Goal: Communication & Community: Answer question/provide support

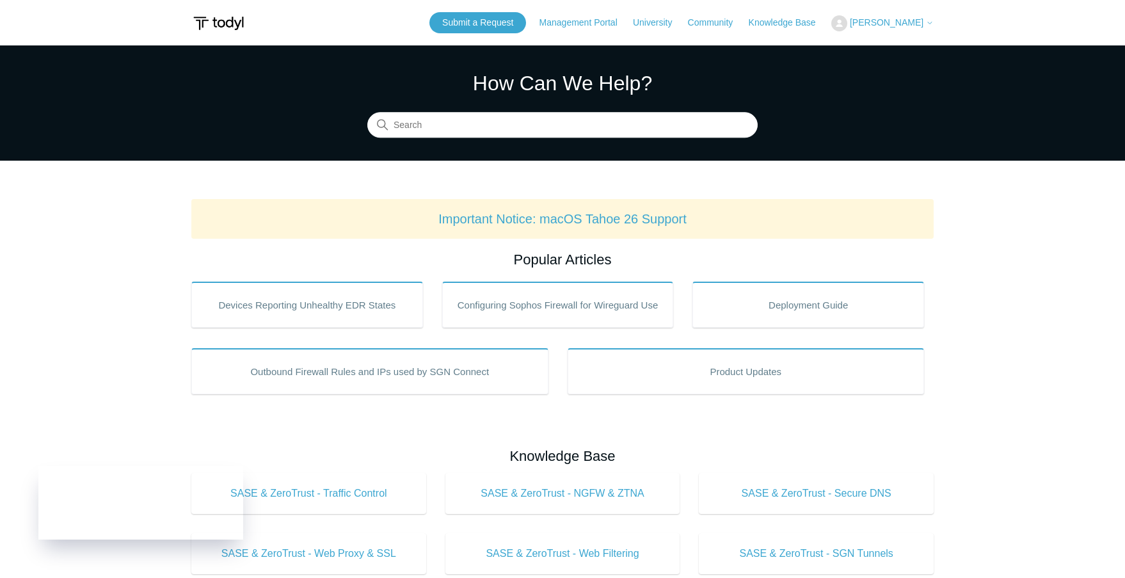
click at [913, 27] on span "[PERSON_NAME]" at bounding box center [887, 22] width 74 height 10
click at [908, 42] on link "My Support Requests" at bounding box center [894, 50] width 125 height 22
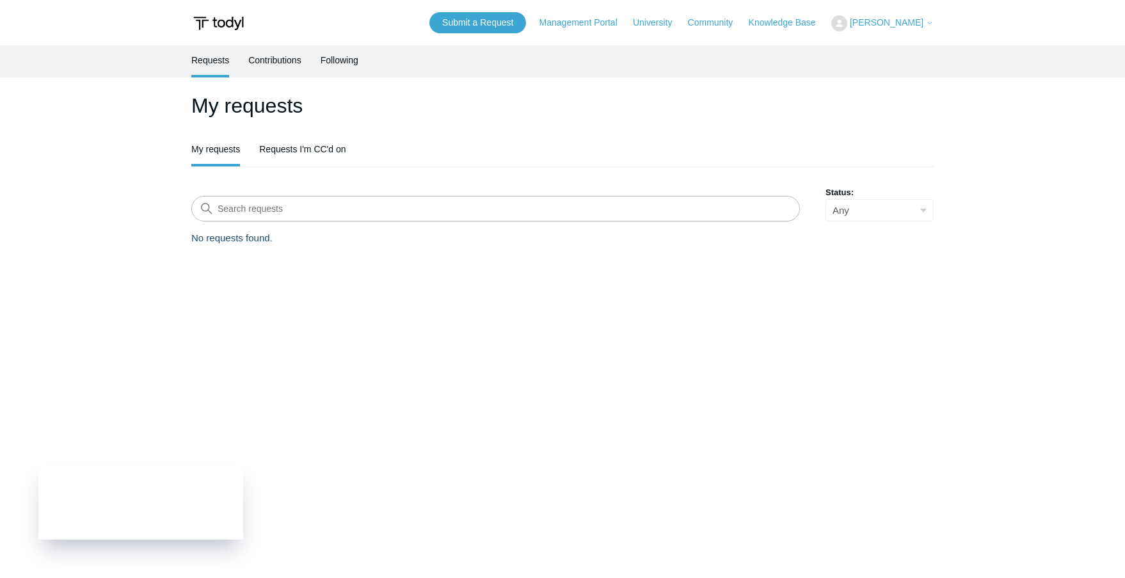
click at [202, 63] on link "Requests" at bounding box center [210, 59] width 38 height 29
click at [508, 24] on link "Submit a Request" at bounding box center [477, 22] width 97 height 21
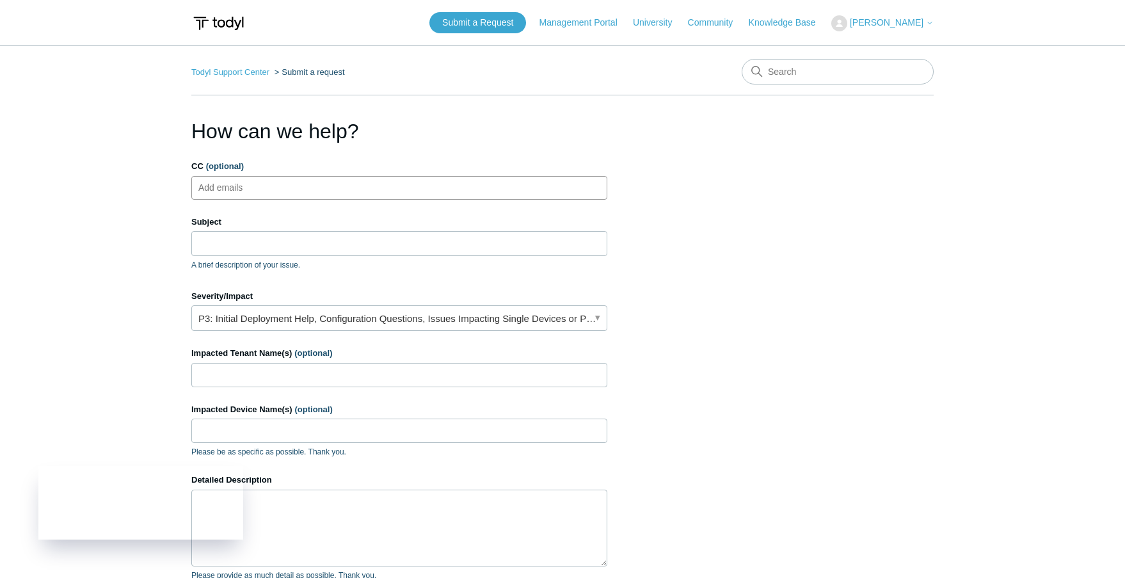
click at [381, 185] on ul "Add emails" at bounding box center [399, 188] width 416 height 24
type input "alice@bluoakgroup.com"
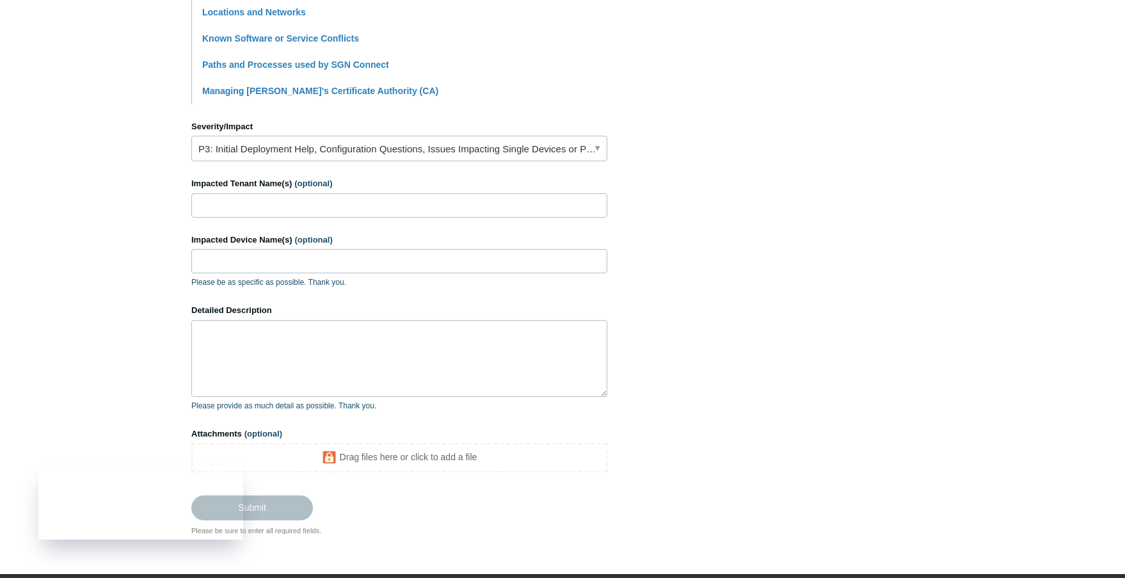
scroll to position [481, 0]
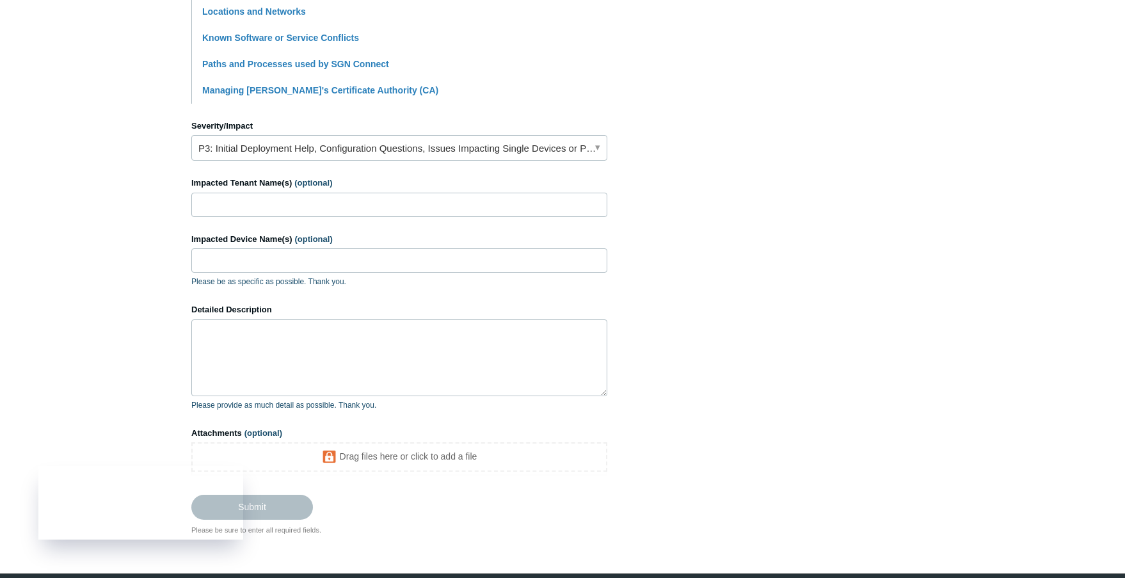
type input "Unable to add additional gateway mac"
click at [604, 148] on link "P3: Initial Deployment Help, Configuration Questions, Issues Impacting Single D…" at bounding box center [399, 148] width 416 height 26
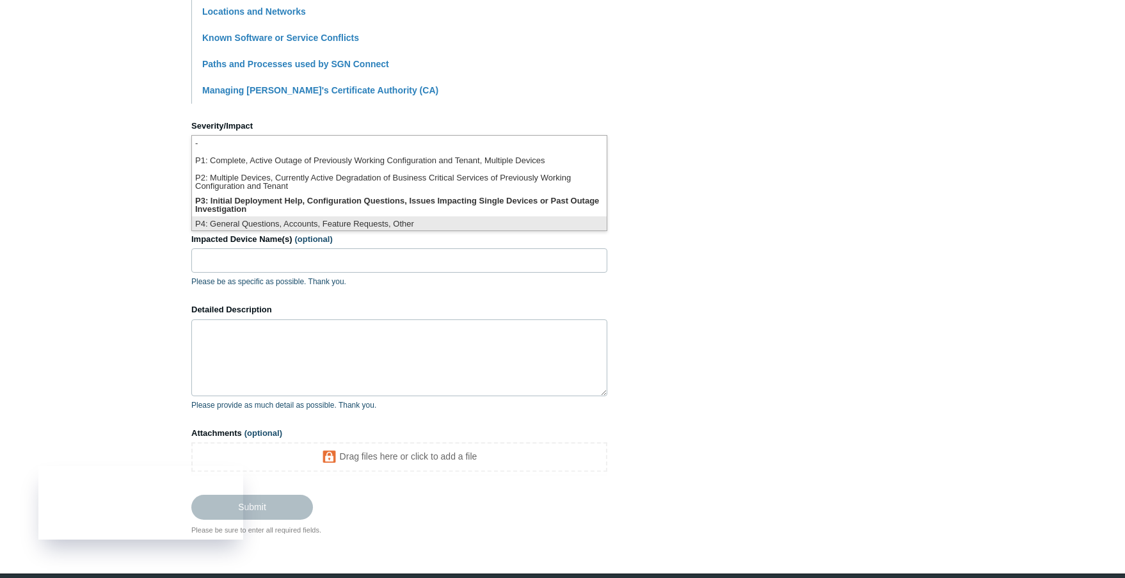
scroll to position [3, 0]
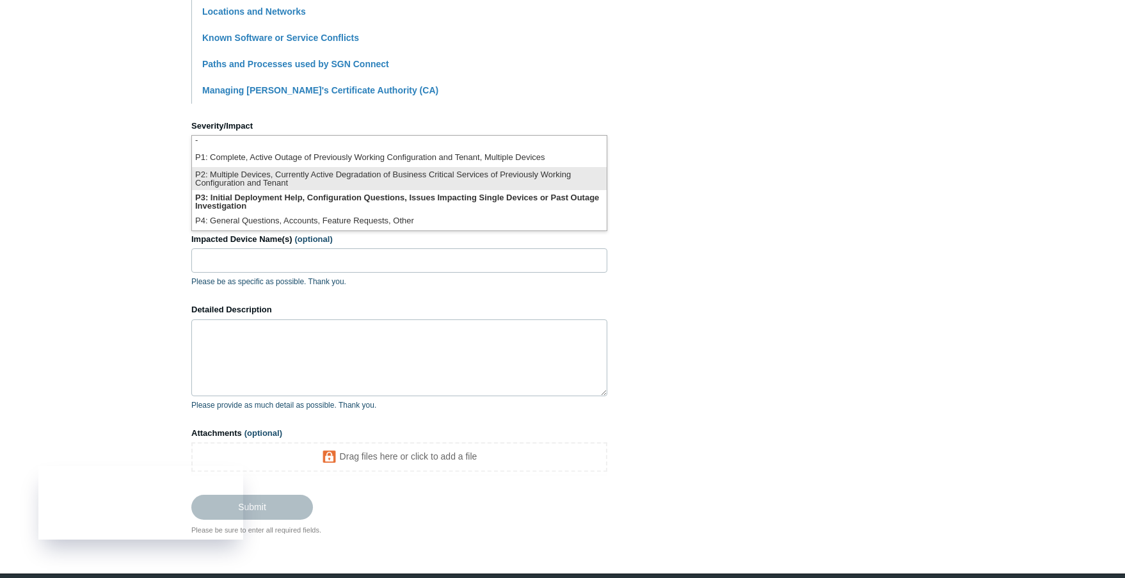
click at [351, 182] on li "P2: Multiple Devices, Currently Active Degradation of Business Critical Service…" at bounding box center [399, 178] width 415 height 23
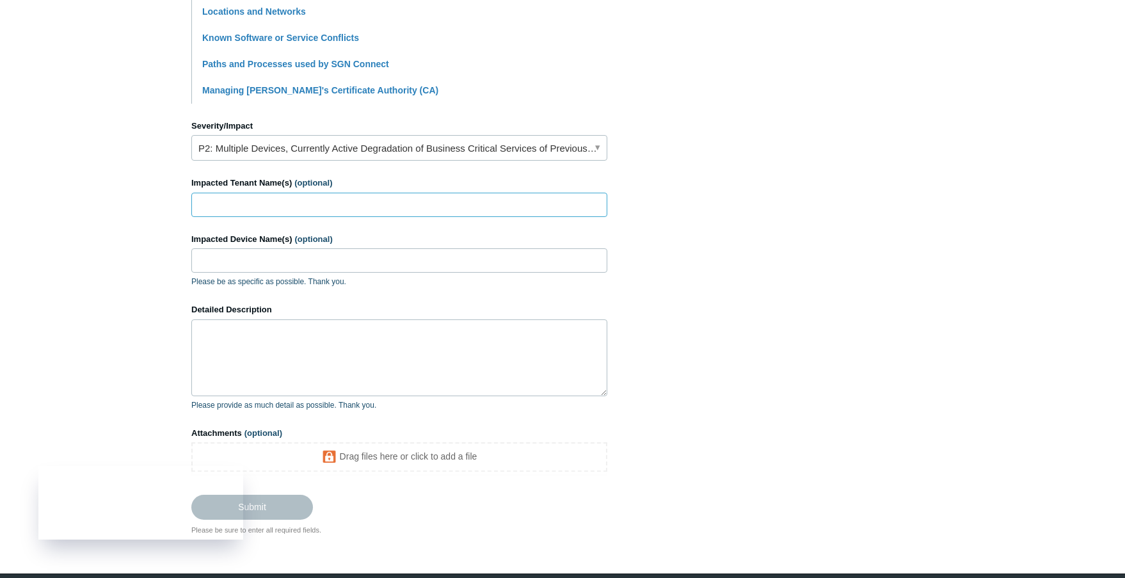
click at [343, 210] on input "Impacted Tenant Name(s) (optional)" at bounding box center [399, 205] width 416 height 24
type input "TPMB LLC"
click at [321, 255] on input "Impacted Device Name(s) (optional)" at bounding box center [399, 260] width 416 height 24
click at [274, 368] on textarea "Detailed Description" at bounding box center [399, 357] width 416 height 77
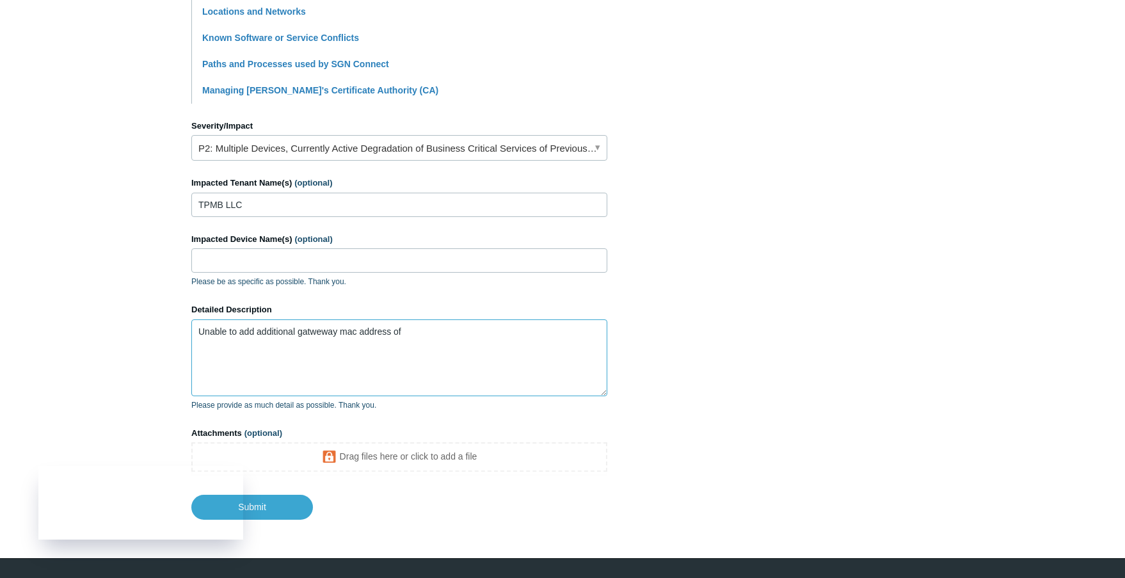
paste textarea "90EC7791AAFA"
click at [509, 330] on textarea "Unable to add additional gateway mac address of 90EC7791AAFA" at bounding box center [399, 357] width 416 height 77
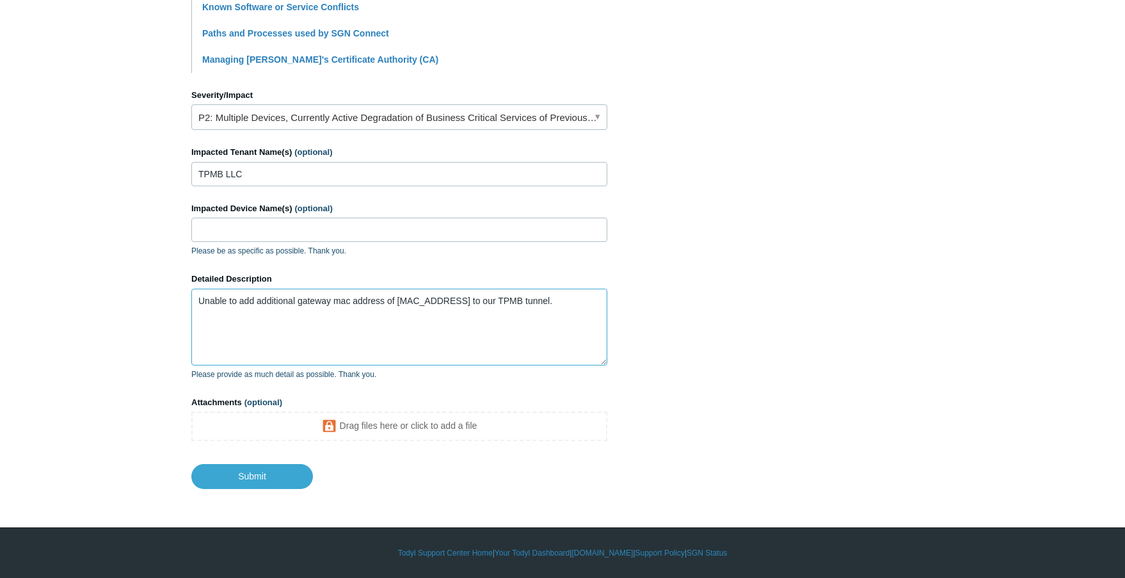
click at [584, 299] on textarea "Unable to add additional gateway mac address of 90EC7791AAFA to our TPMB tunnel." at bounding box center [399, 327] width 416 height 77
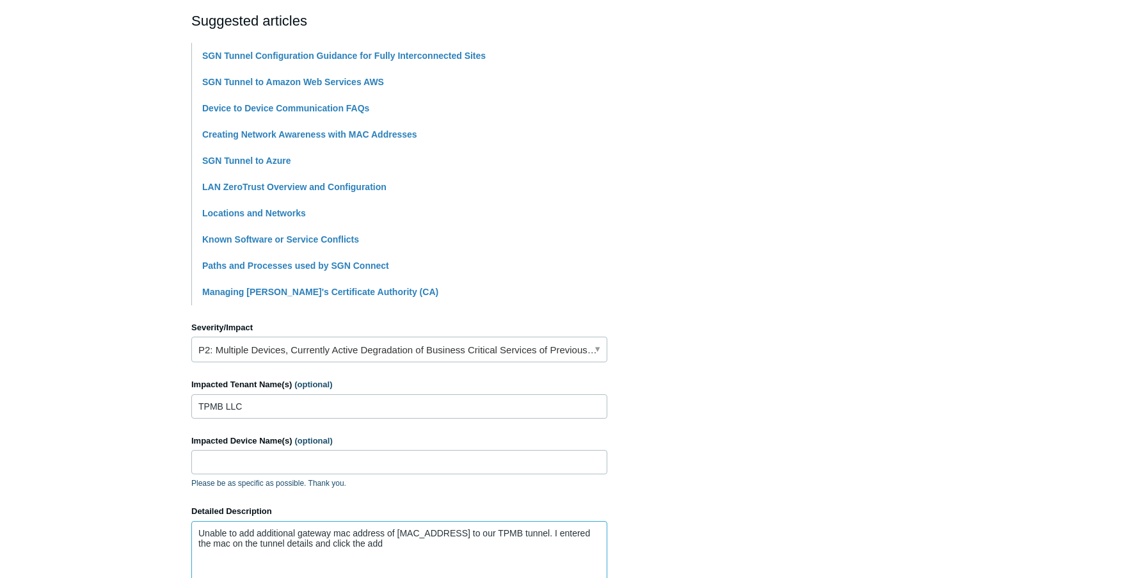
scroll to position [0, 0]
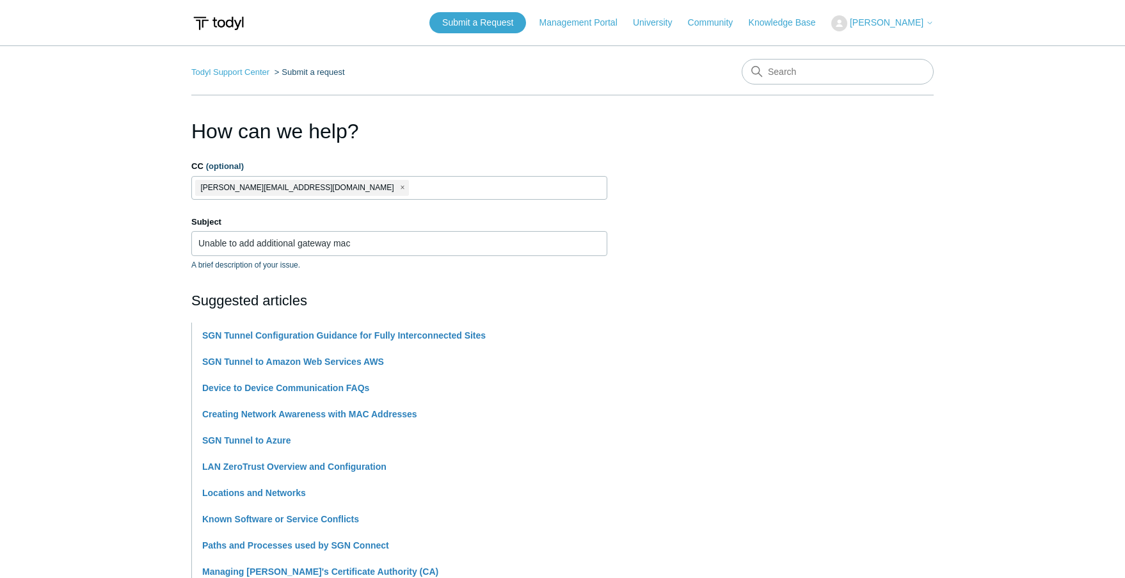
type textarea "Unable to add additional gateway mac address of 90EC7791AAFA to our TPMB tunnel…"
drag, startPoint x: 386, startPoint y: 242, endPoint x: 205, endPoint y: 227, distance: 181.1
click at [206, 226] on div "Subject Unable to add additional gateway mac A brief description of your issue." at bounding box center [399, 243] width 416 height 55
type input "U"
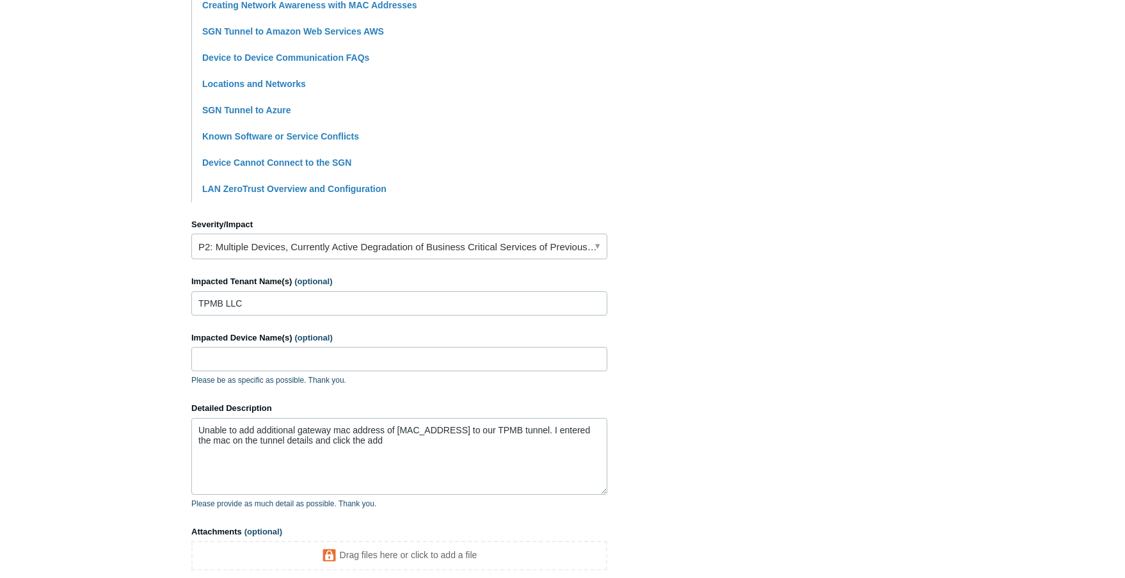
scroll to position [387, 0]
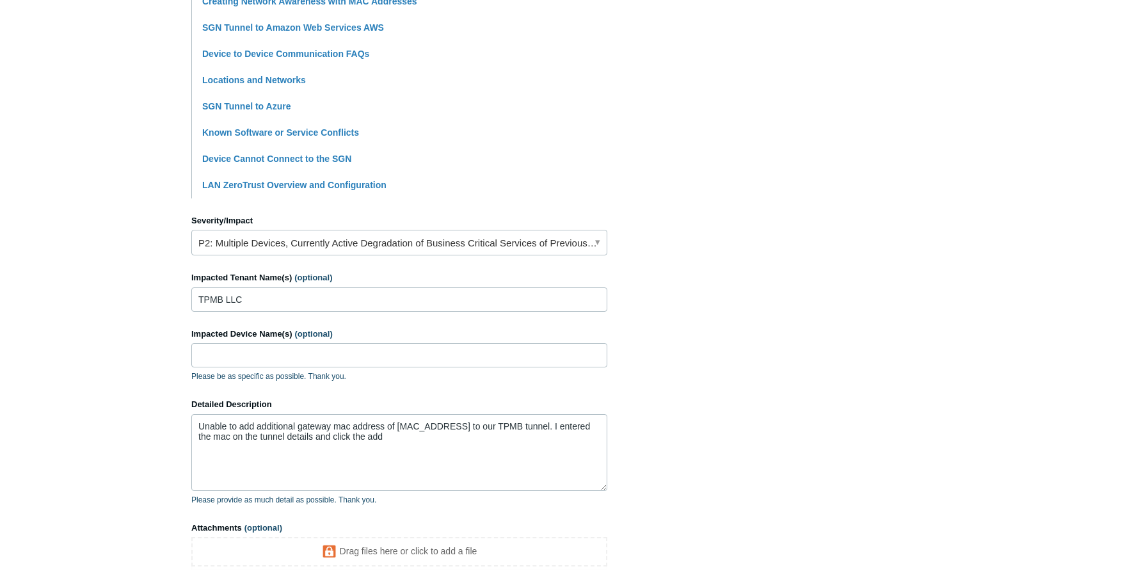
type input "Gateway Mac not working"
drag, startPoint x: 381, startPoint y: 445, endPoint x: 200, endPoint y: 424, distance: 182.4
click at [195, 423] on textarea "Unable to add additional gateway mac address of 90EC7791AAFA to our TPMB tunnel…" at bounding box center [399, 452] width 416 height 77
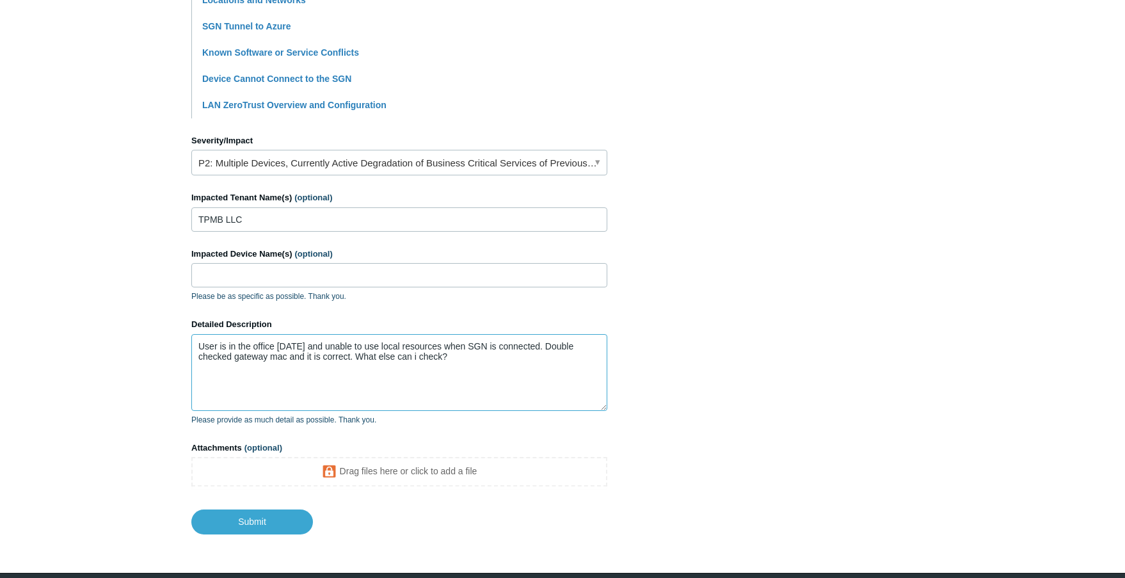
scroll to position [512, 0]
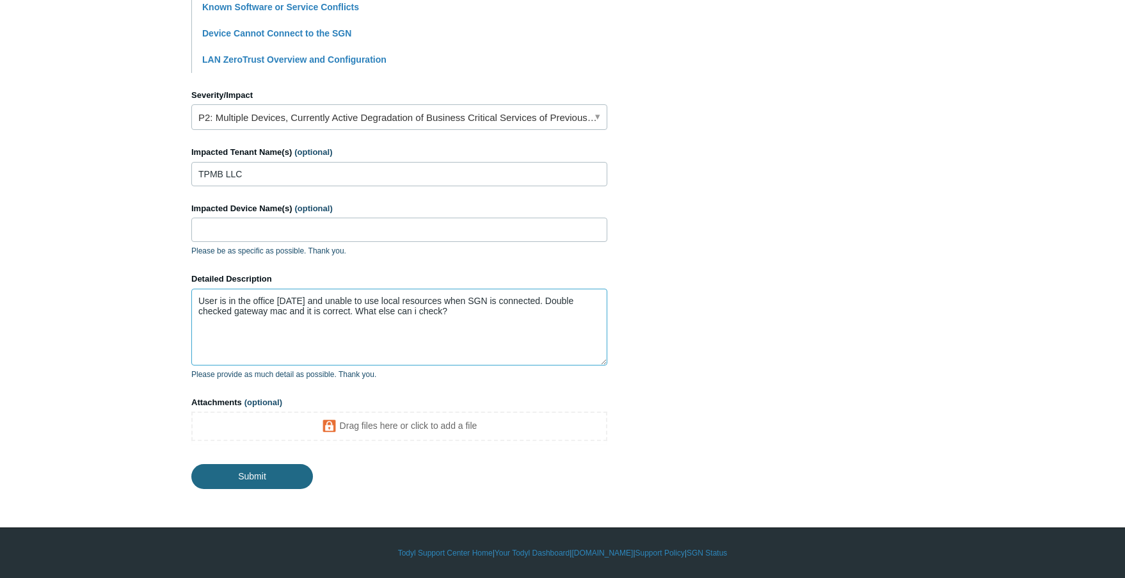
type textarea "User is in the office [DATE] and unable to use local resources when SGN is conn…"
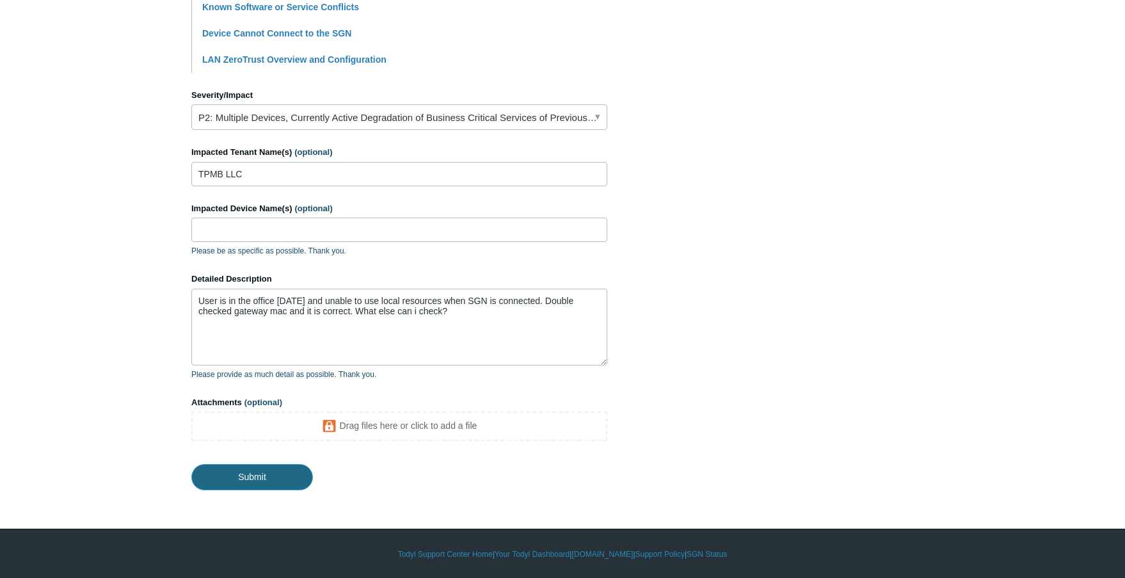
click at [247, 485] on input "Submit" at bounding box center [252, 477] width 122 height 26
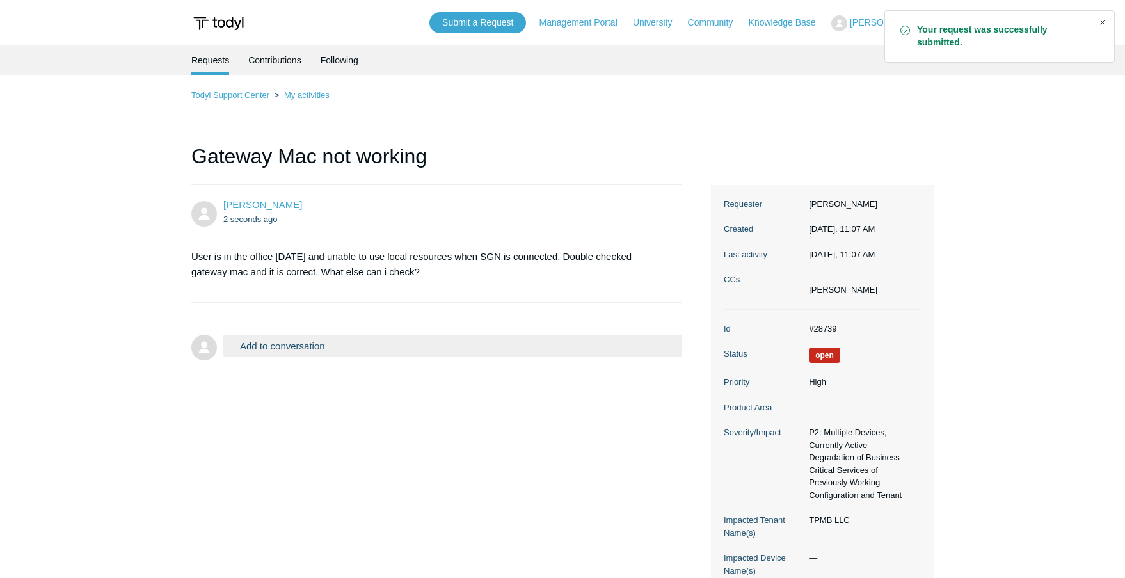
click at [1105, 24] on div "Close" at bounding box center [1103, 22] width 18 height 18
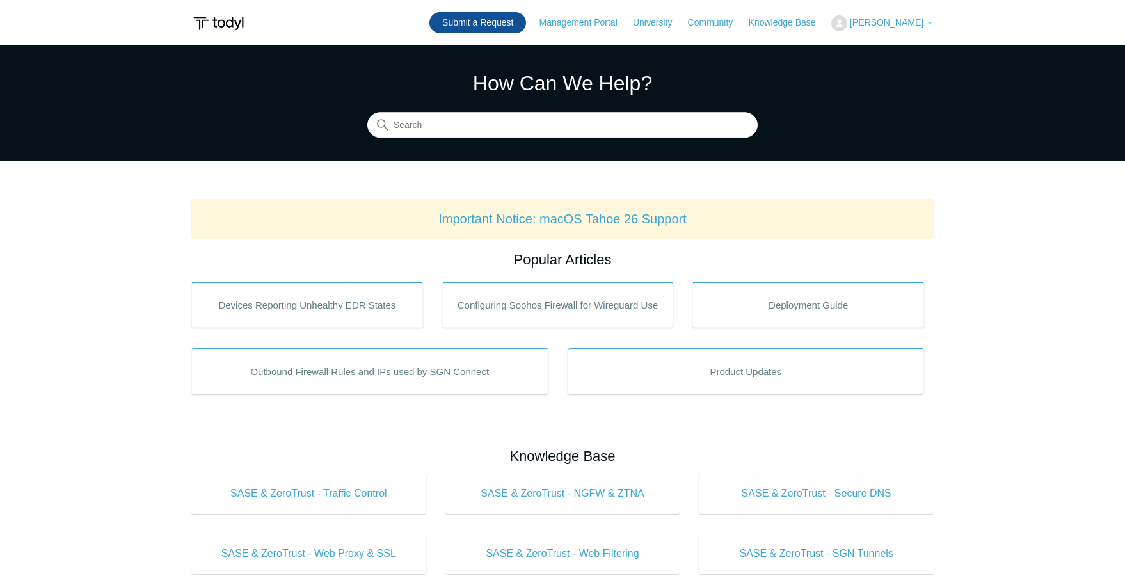
click at [518, 25] on link "Submit a Request" at bounding box center [477, 22] width 97 height 21
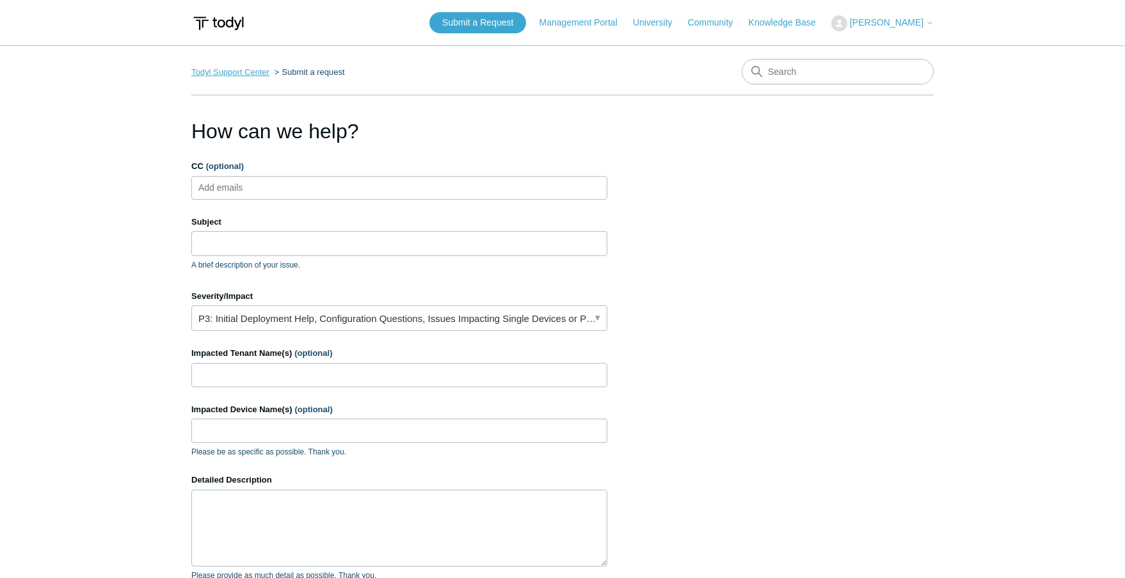
click at [246, 72] on link "Todyl Support Center" at bounding box center [230, 72] width 78 height 10
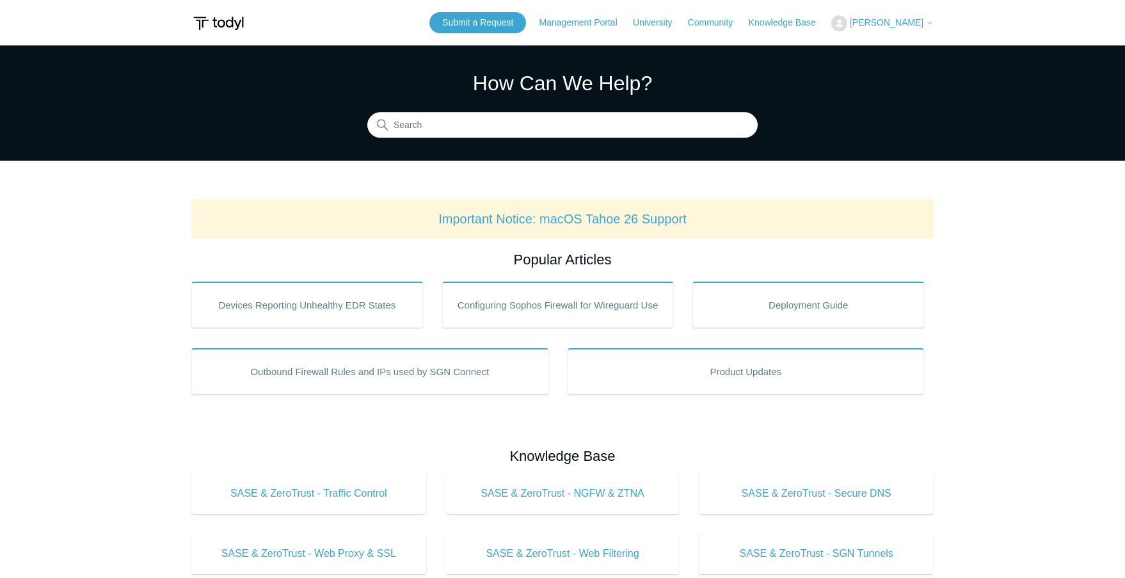
click at [903, 20] on span "[PERSON_NAME]" at bounding box center [887, 22] width 74 height 10
click at [897, 45] on link "My Support Requests" at bounding box center [894, 50] width 125 height 22
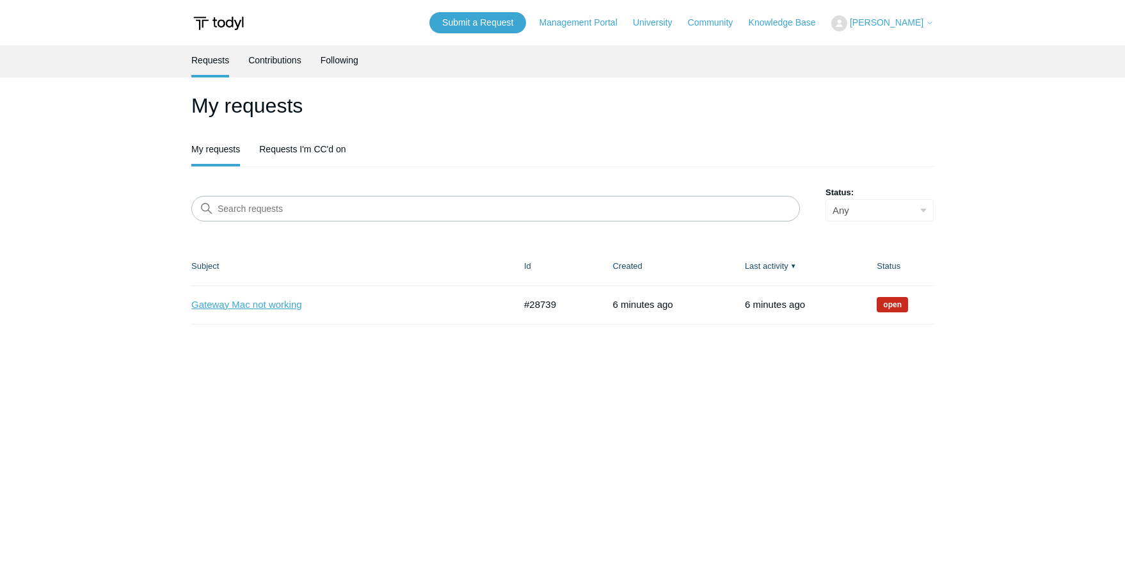
click at [241, 305] on link "Gateway Mac not working" at bounding box center [343, 305] width 304 height 15
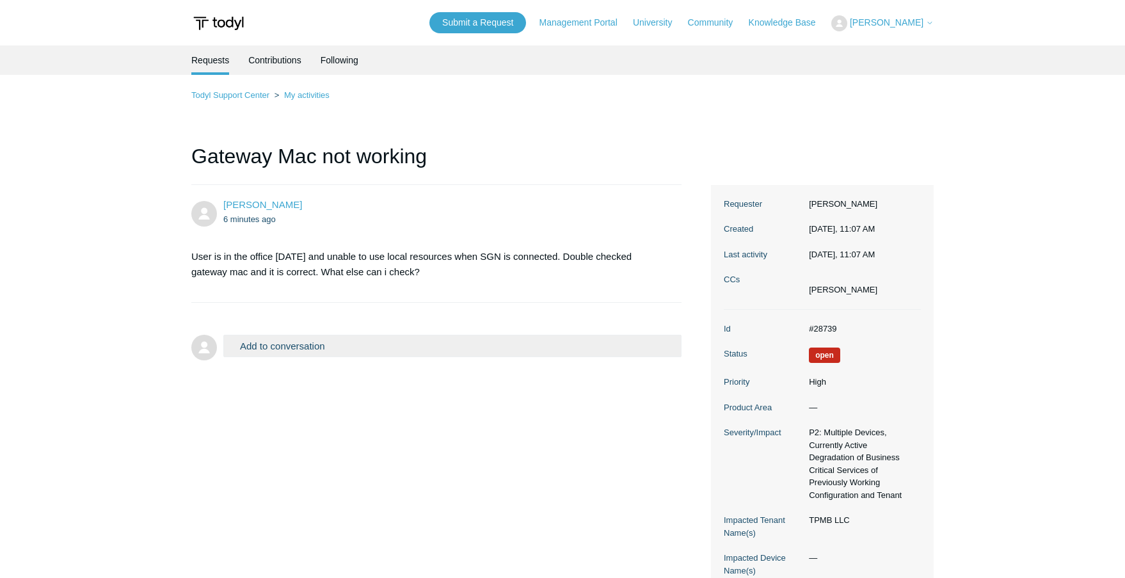
click at [306, 346] on button "Add to conversation" at bounding box center [452, 346] width 458 height 22
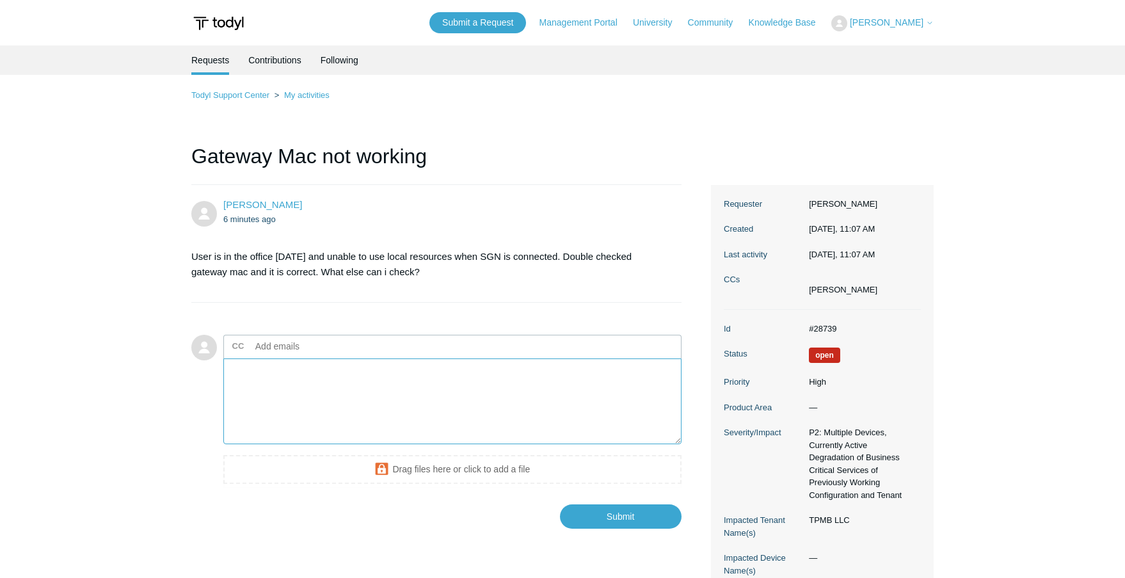
click at [266, 409] on textarea "Add your reply" at bounding box center [452, 401] width 458 height 86
paste textarea "PF5809Q1"
type textarea "Temporarily disabled SGN to allow the user to work. Device PF5809Q1"
click at [618, 520] on input "Submit" at bounding box center [621, 517] width 122 height 26
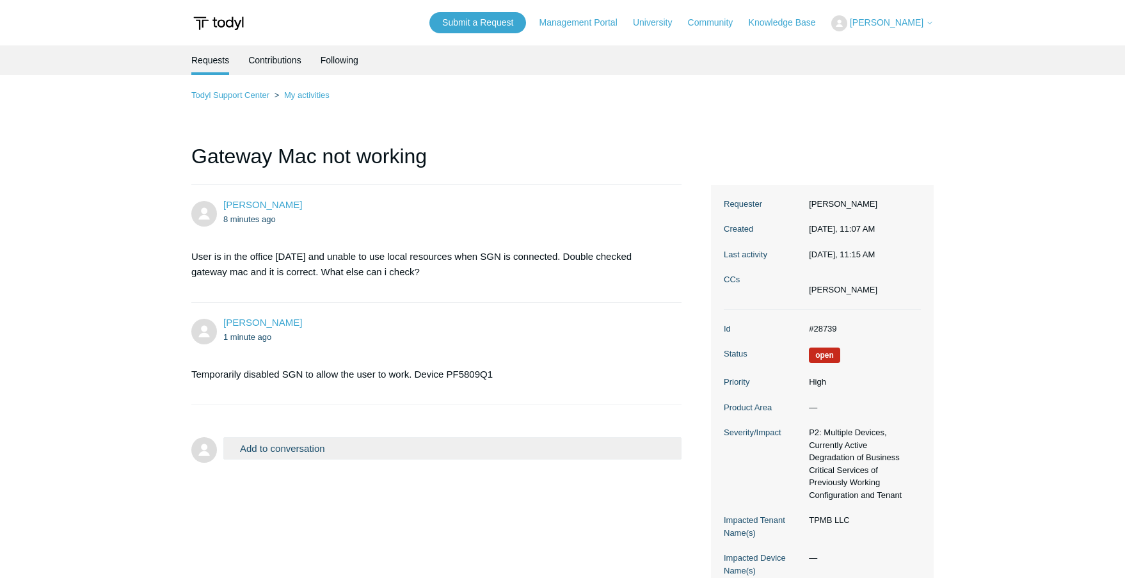
click at [285, 447] on button "Add to conversation" at bounding box center [452, 448] width 458 height 22
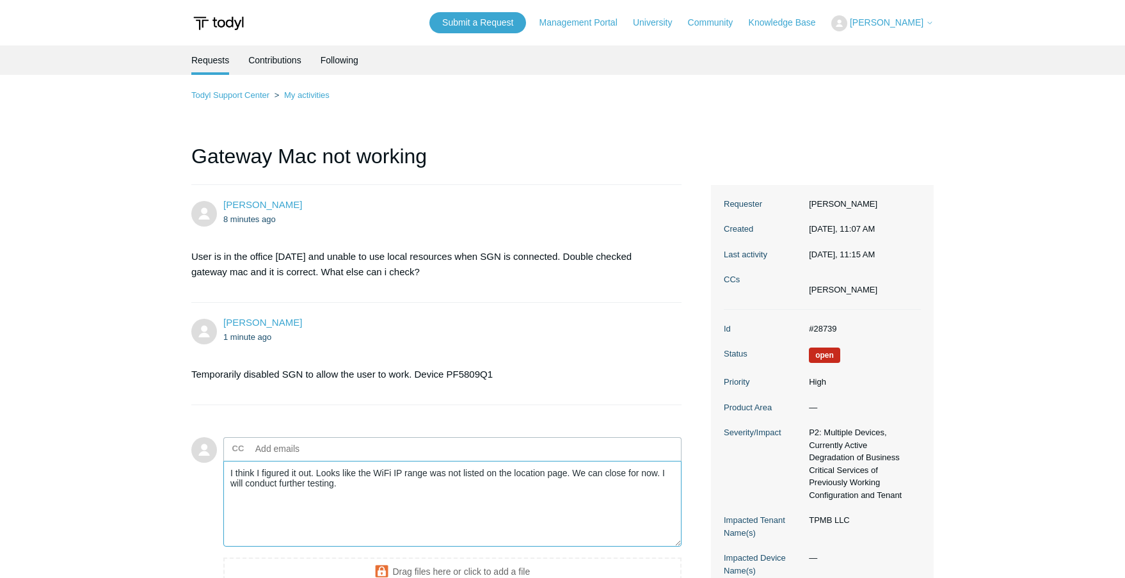
scroll to position [142, 0]
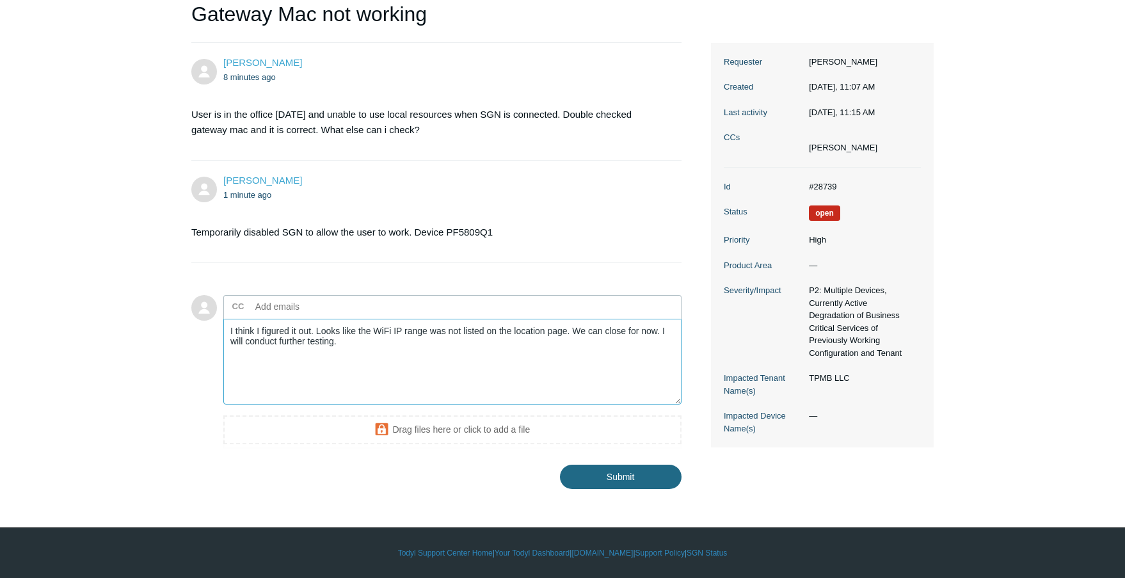
type textarea "I think I figured it out. Looks like the WiFi IP range was not listed on the lo…"
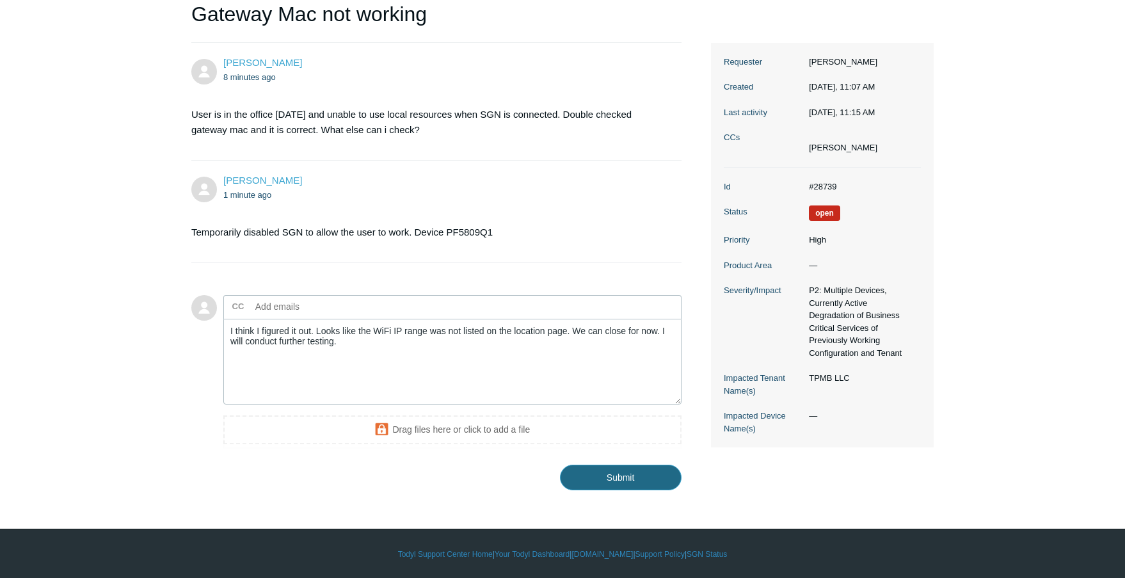
click at [637, 472] on input "Submit" at bounding box center [621, 478] width 122 height 26
